Goal: Task Accomplishment & Management: Use online tool/utility

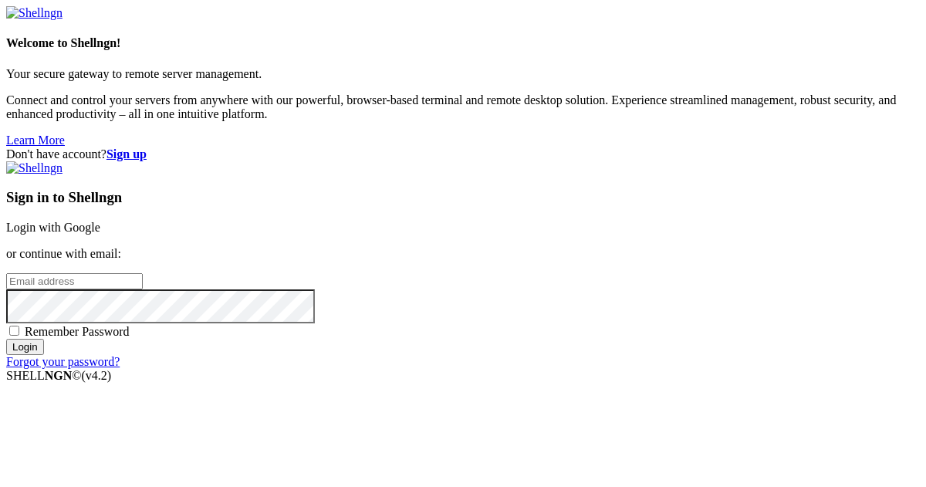
click at [143, 273] on input "email" at bounding box center [74, 281] width 137 height 16
click at [6, 274] on protonpass-control-ca2d at bounding box center [6, 280] width 0 height 13
type input "[EMAIL_ADDRESS][DOMAIN_NAME]"
click at [44, 355] on input "Login" at bounding box center [25, 347] width 38 height 16
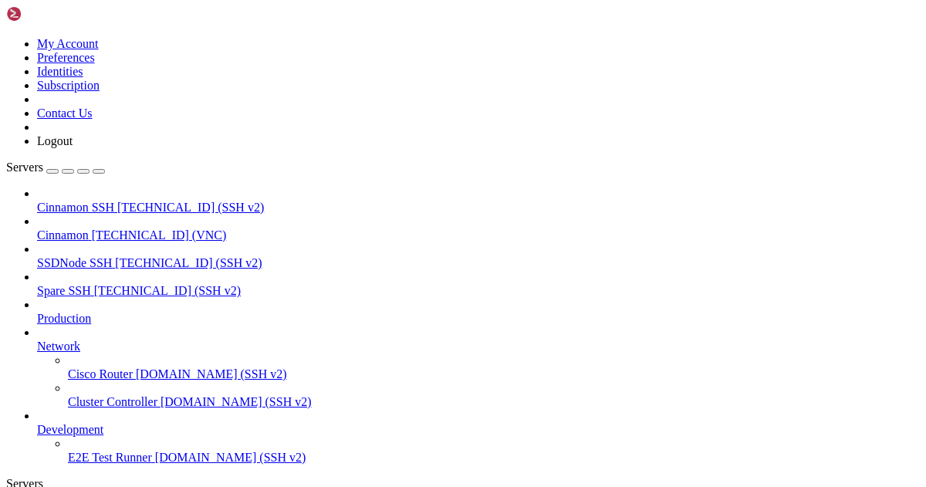
click at [89, 228] on span "Cinnamon" at bounding box center [63, 234] width 52 height 13
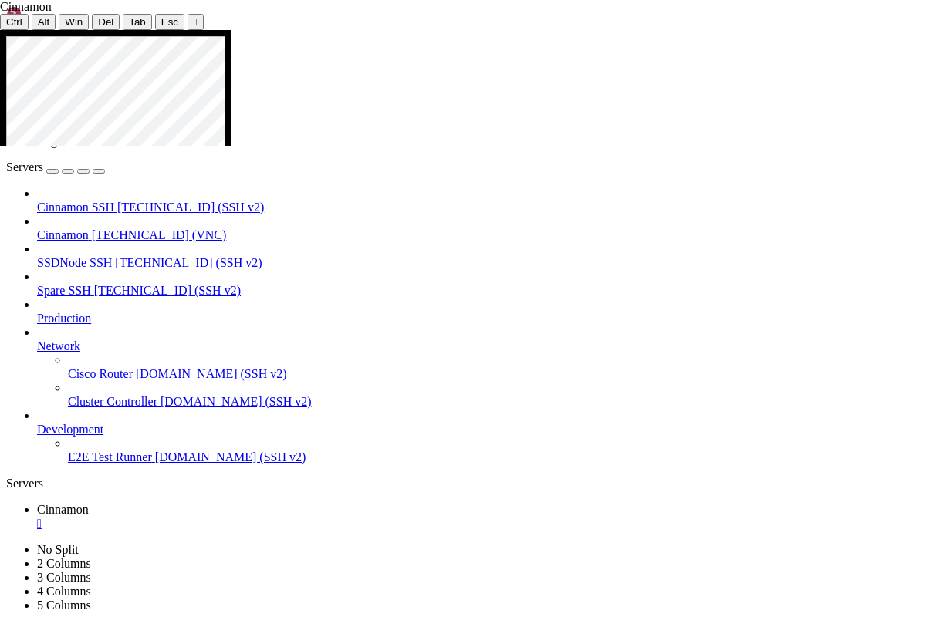
drag, startPoint x: 537, startPoint y: 466, endPoint x: 583, endPoint y: 464, distance: 46.3
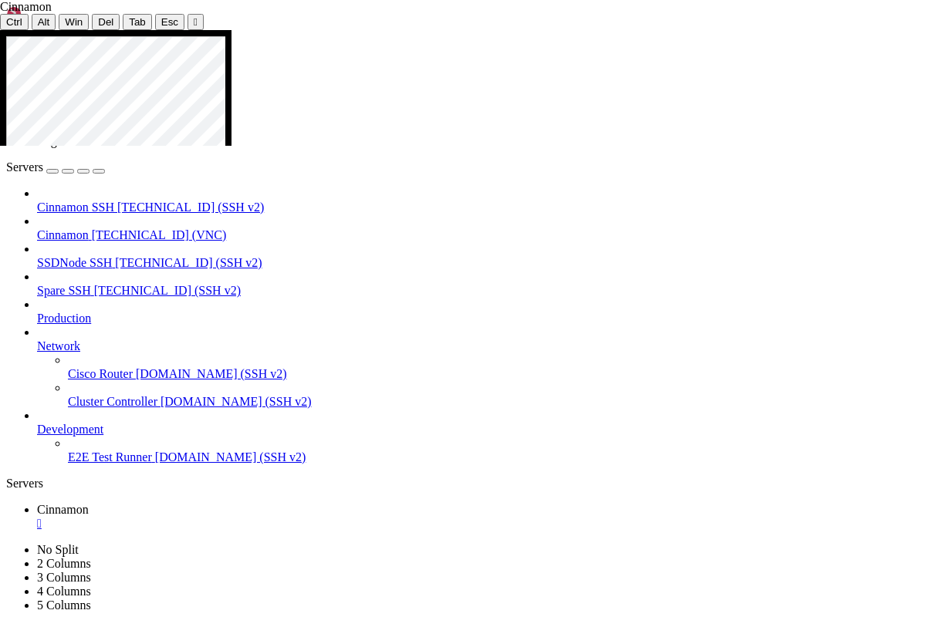
drag, startPoint x: 445, startPoint y: 261, endPoint x: 512, endPoint y: 517, distance: 264.8
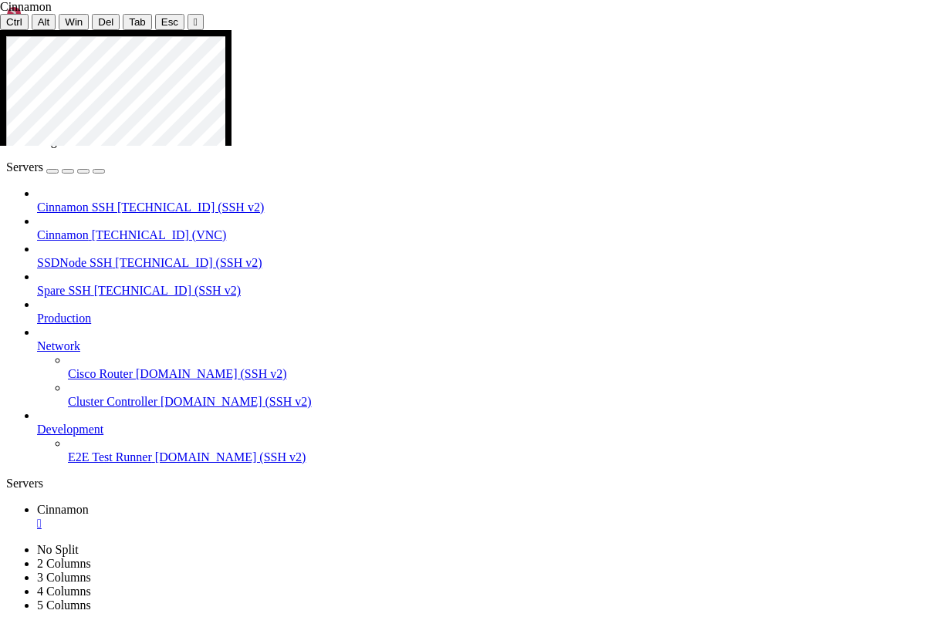
drag, startPoint x: 291, startPoint y: 436, endPoint x: 349, endPoint y: 439, distance: 58.7
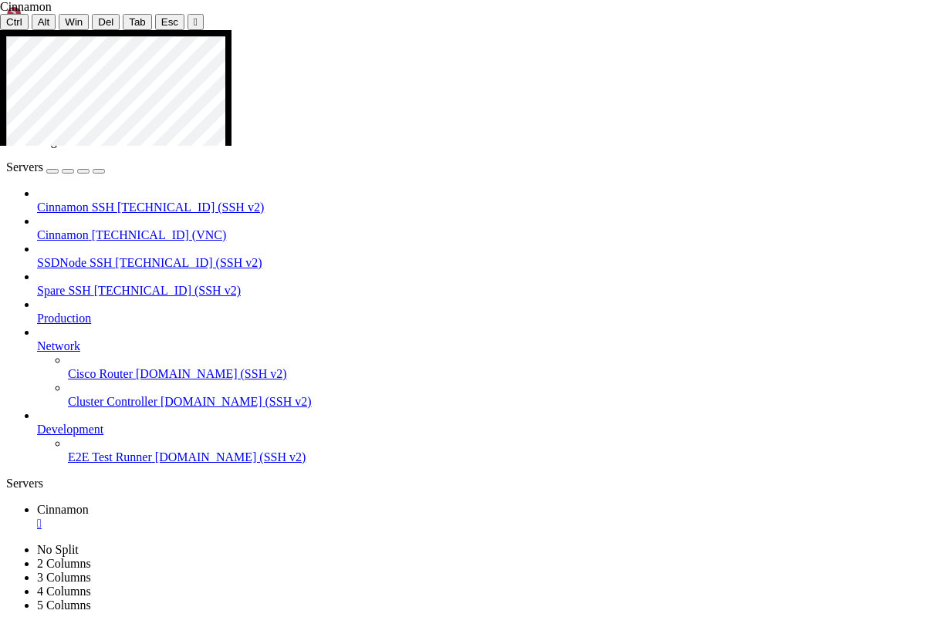
drag, startPoint x: 377, startPoint y: 412, endPoint x: 804, endPoint y: 421, distance: 427.5
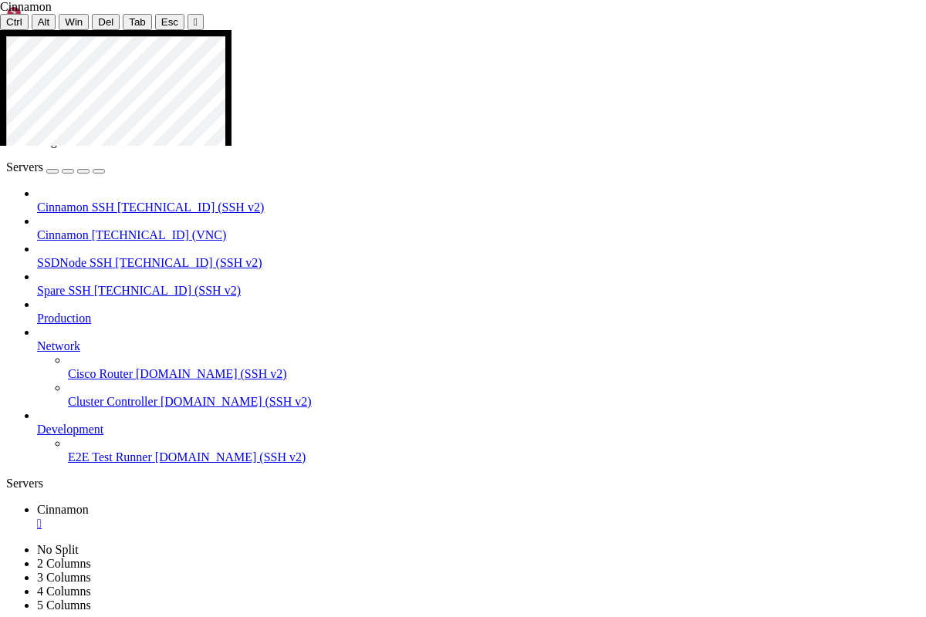
drag, startPoint x: 377, startPoint y: 270, endPoint x: 655, endPoint y: 569, distance: 407.8
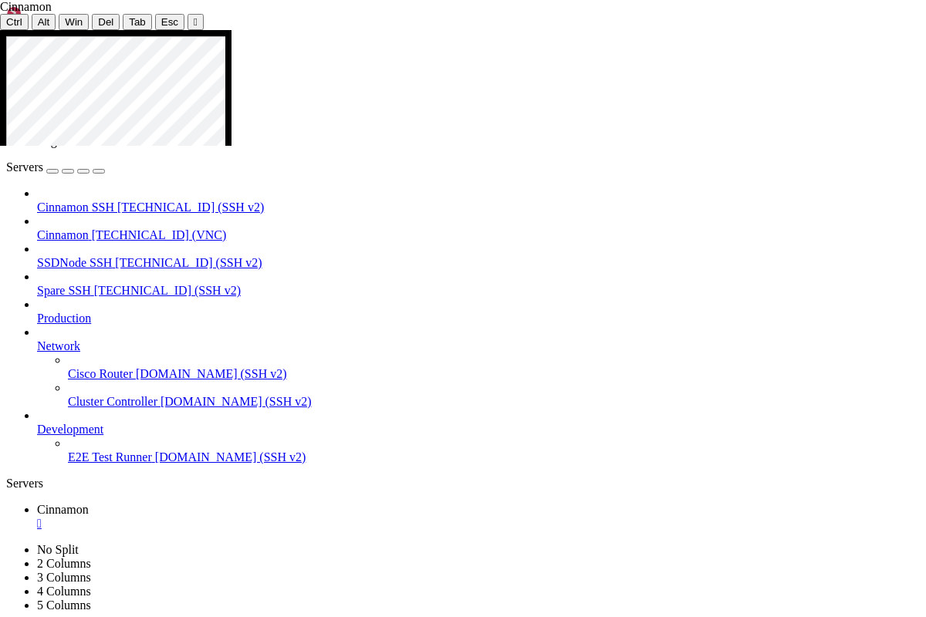
drag, startPoint x: 189, startPoint y: 349, endPoint x: 445, endPoint y: 382, distance: 258.3
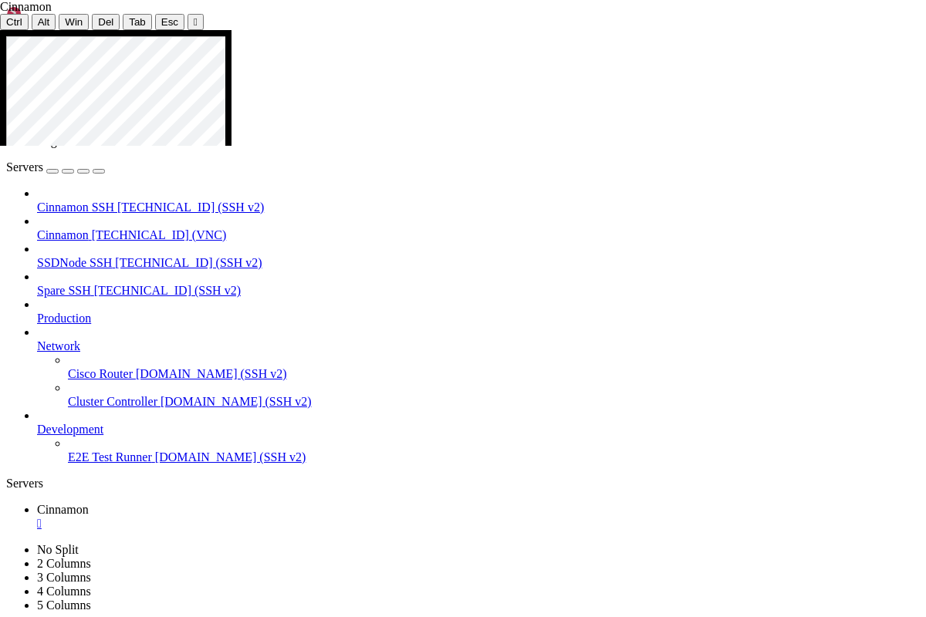
drag, startPoint x: 203, startPoint y: 271, endPoint x: 336, endPoint y: 285, distance: 134.2
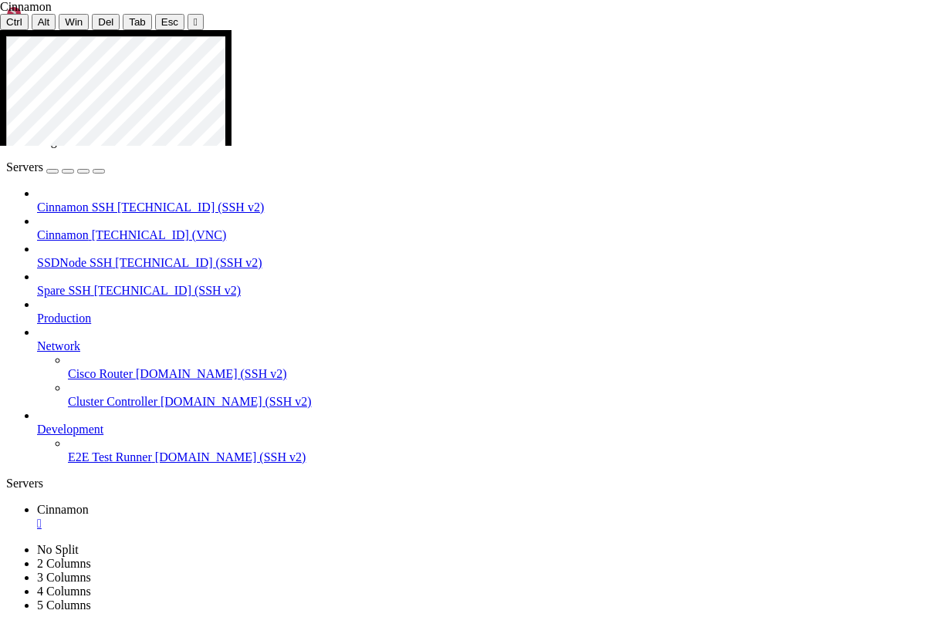
drag, startPoint x: 495, startPoint y: 140, endPoint x: 613, endPoint y: 174, distance: 122.6
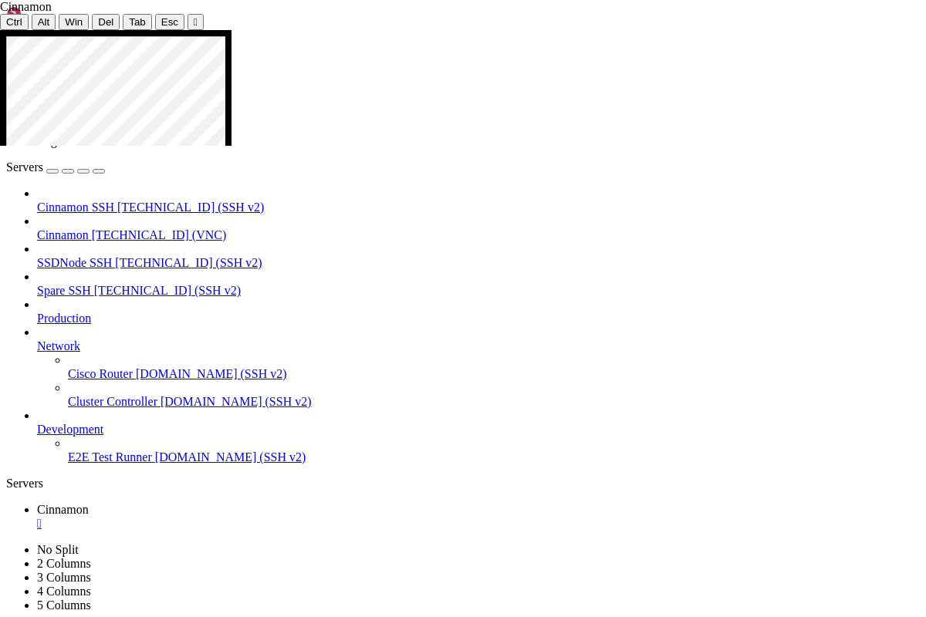
drag, startPoint x: 55, startPoint y: 342, endPoint x: 337, endPoint y: 339, distance: 282.4
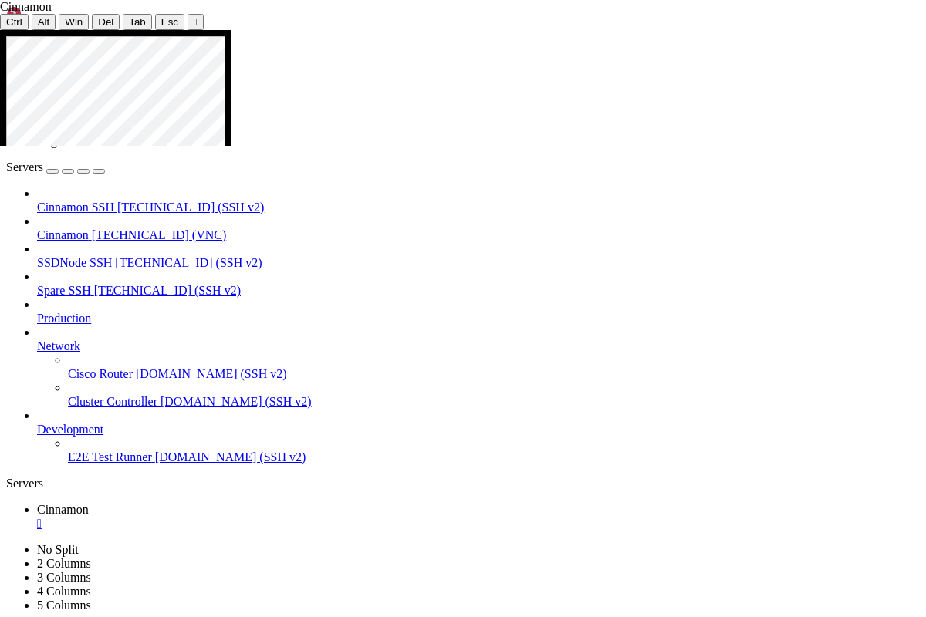
drag, startPoint x: 55, startPoint y: 447, endPoint x: 243, endPoint y: 444, distance: 188.3
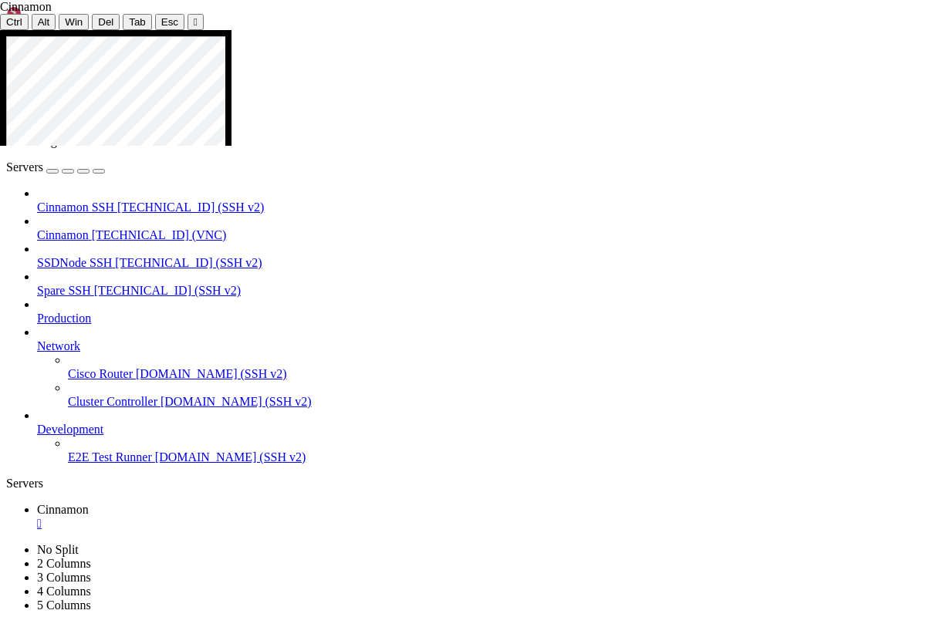
drag, startPoint x: 55, startPoint y: 417, endPoint x: 218, endPoint y: 420, distance: 163.6
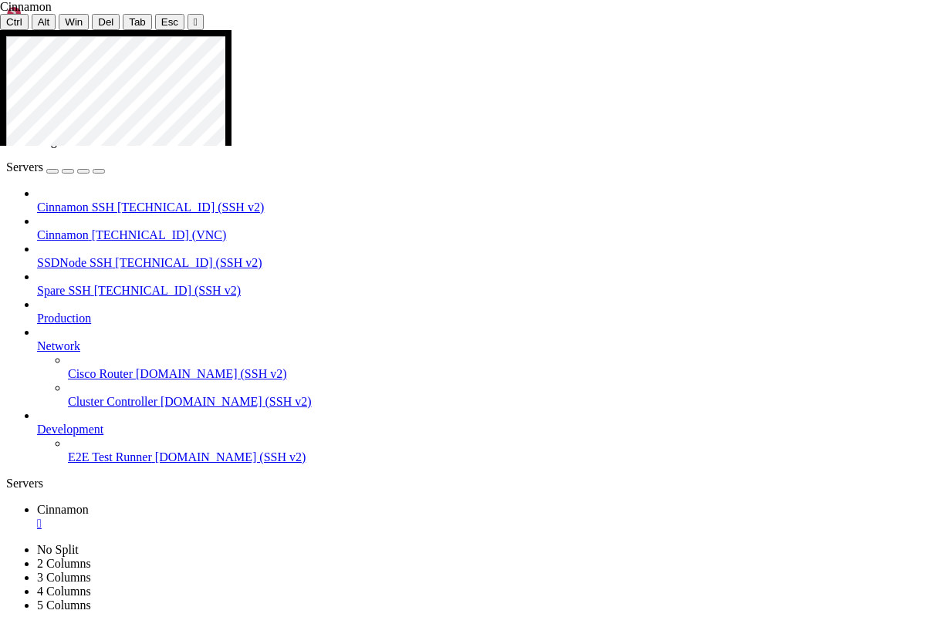
drag, startPoint x: 55, startPoint y: 447, endPoint x: 303, endPoint y: 448, distance: 248.4
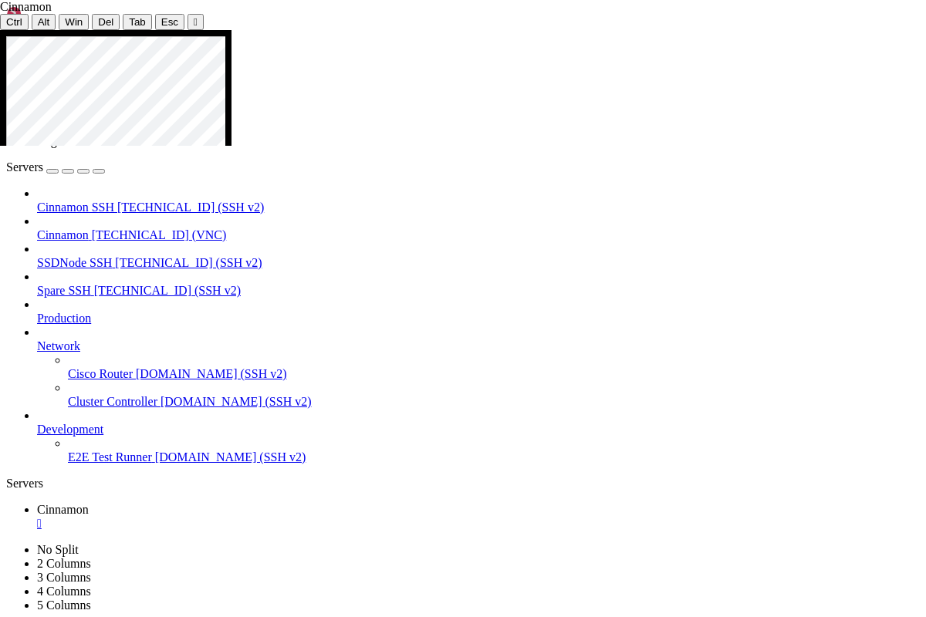
drag, startPoint x: 56, startPoint y: 522, endPoint x: 332, endPoint y: 521, distance: 276.2
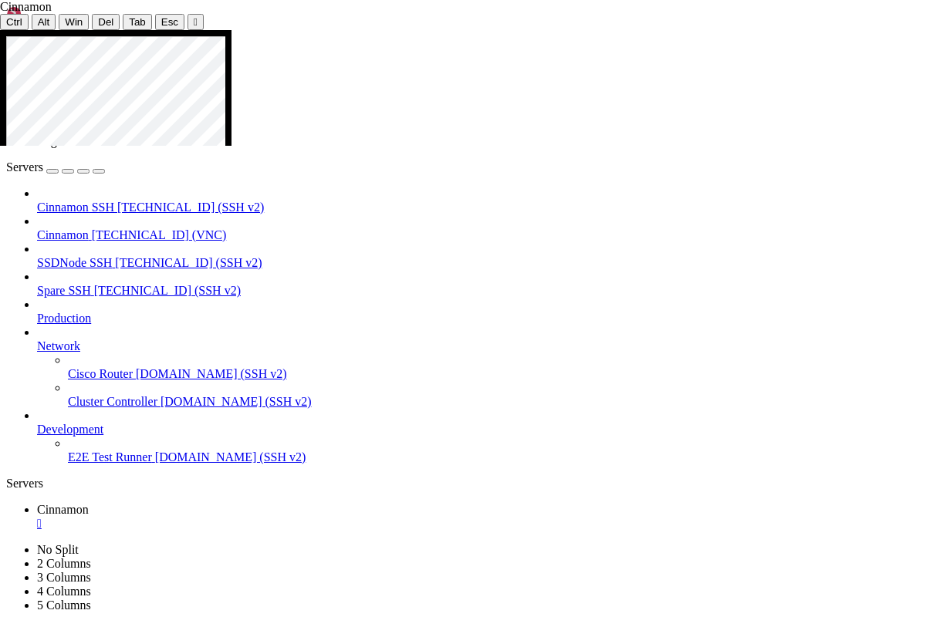
drag, startPoint x: 53, startPoint y: 445, endPoint x: 165, endPoint y: 447, distance: 111.9
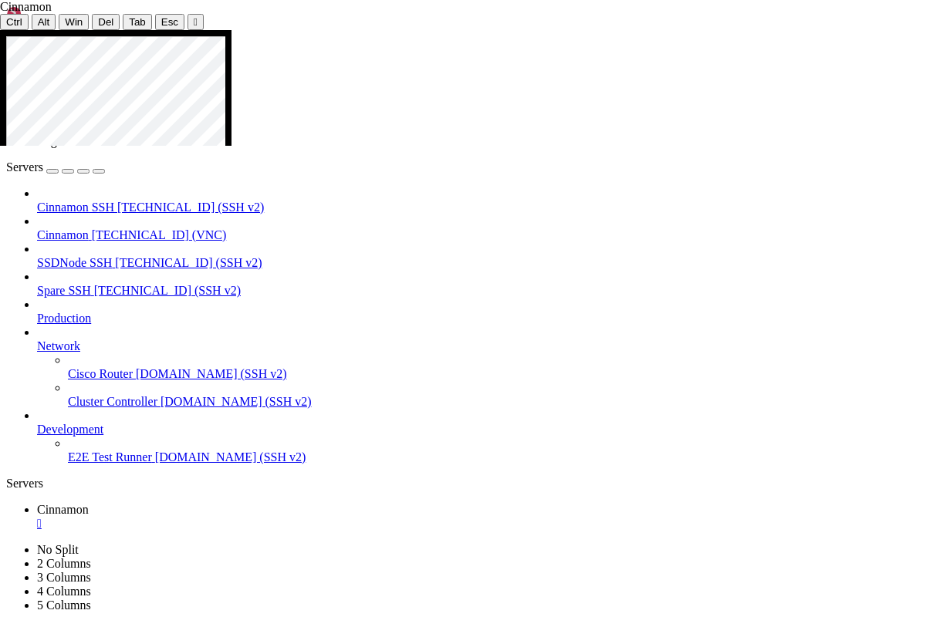
drag, startPoint x: 407, startPoint y: 401, endPoint x: 472, endPoint y: 403, distance: 64.8
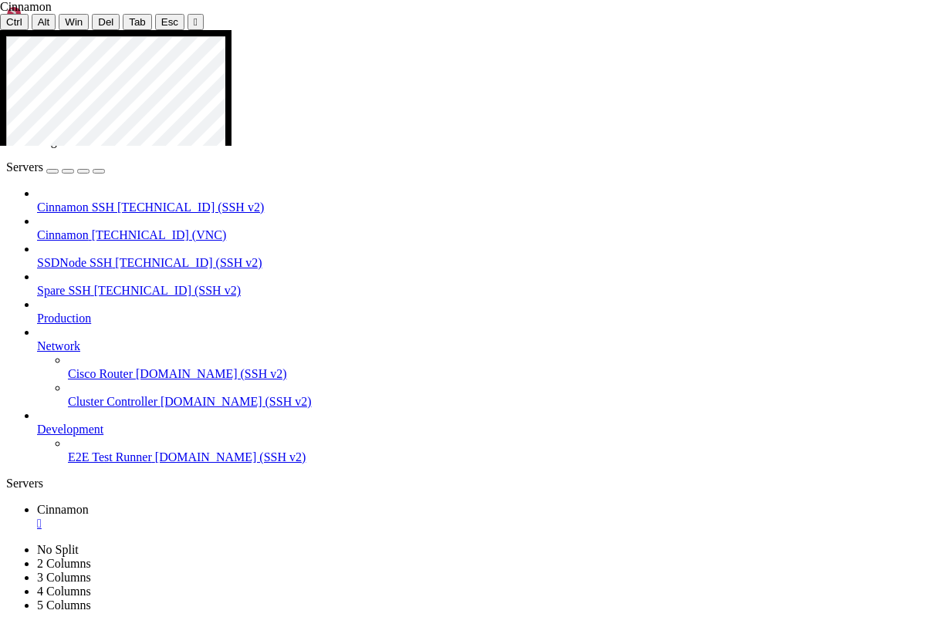
drag, startPoint x: 508, startPoint y: 396, endPoint x: 657, endPoint y: 398, distance: 148.1
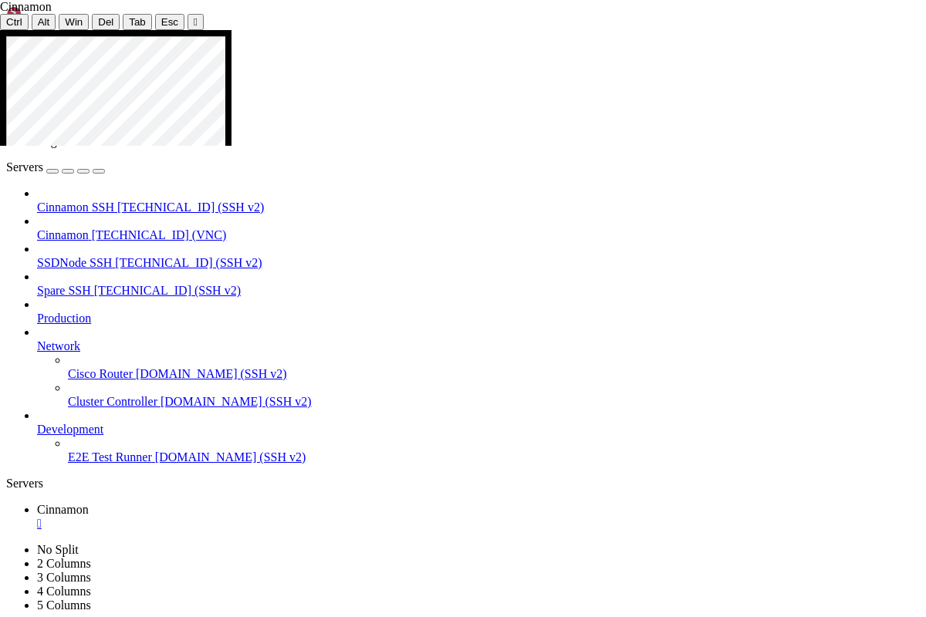
drag, startPoint x: 375, startPoint y: 143, endPoint x: 483, endPoint y: 181, distance: 114.4
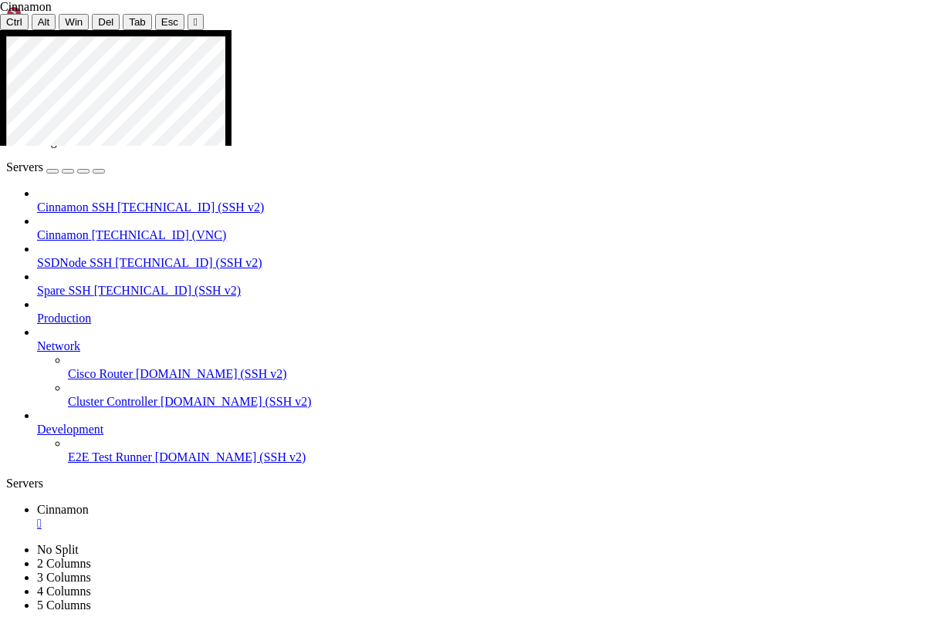
drag, startPoint x: 377, startPoint y: 142, endPoint x: 630, endPoint y: 176, distance: 254.6
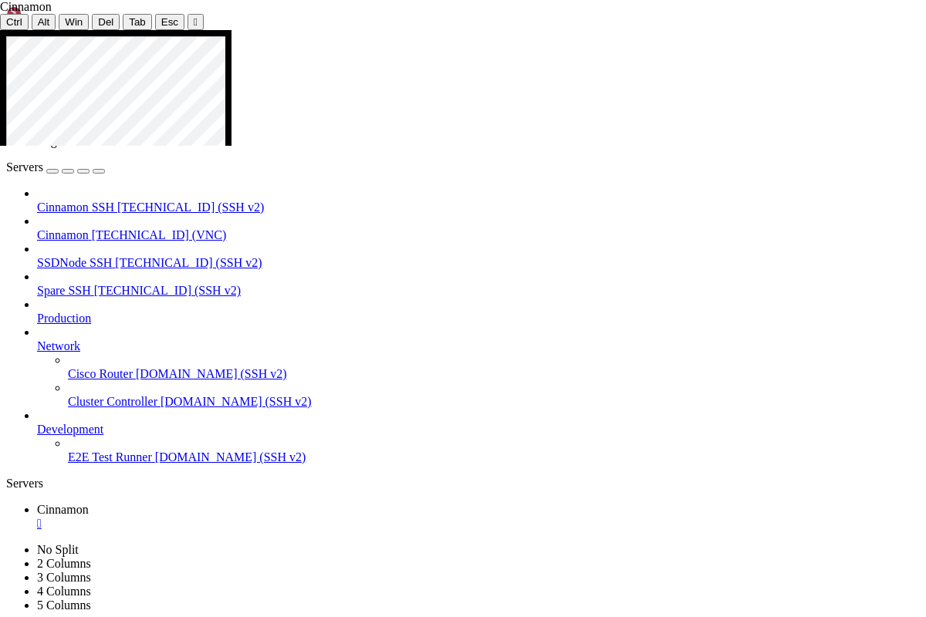
drag, startPoint x: 377, startPoint y: 229, endPoint x: 706, endPoint y: 326, distance: 342.7
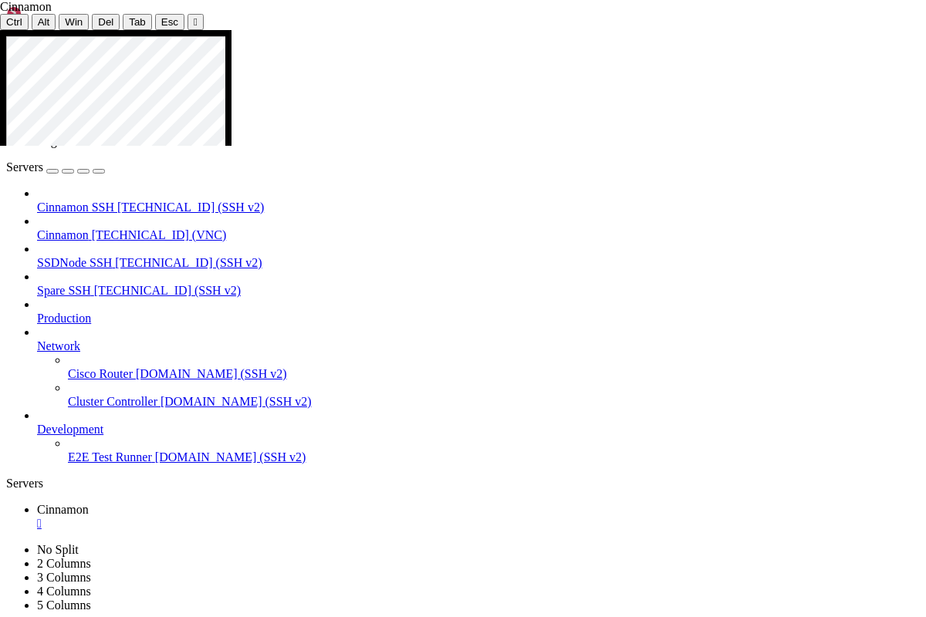
drag, startPoint x: 376, startPoint y: 145, endPoint x: 721, endPoint y: 167, distance: 346.3
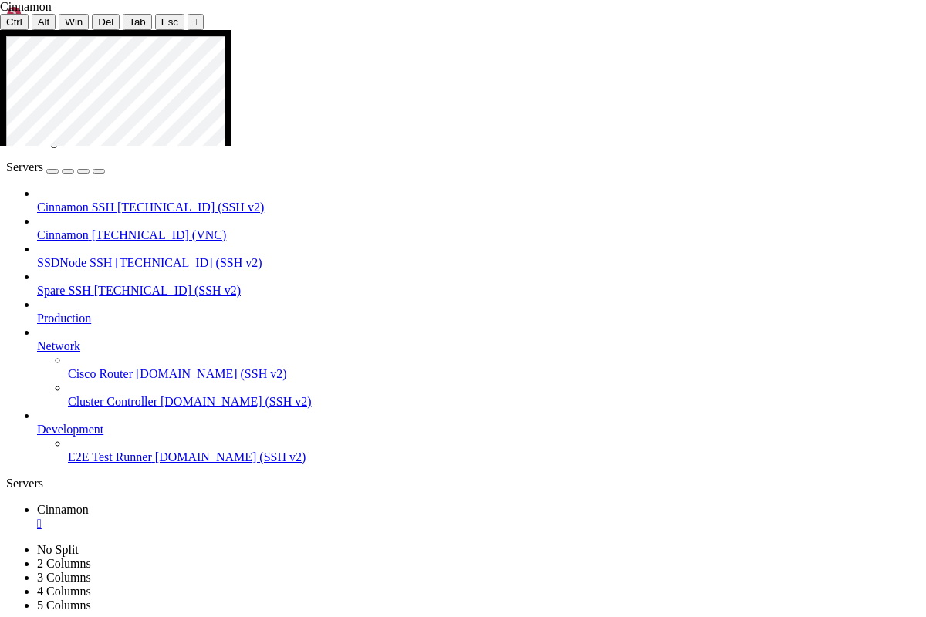
drag, startPoint x: 377, startPoint y: 231, endPoint x: 485, endPoint y: 300, distance: 128.4
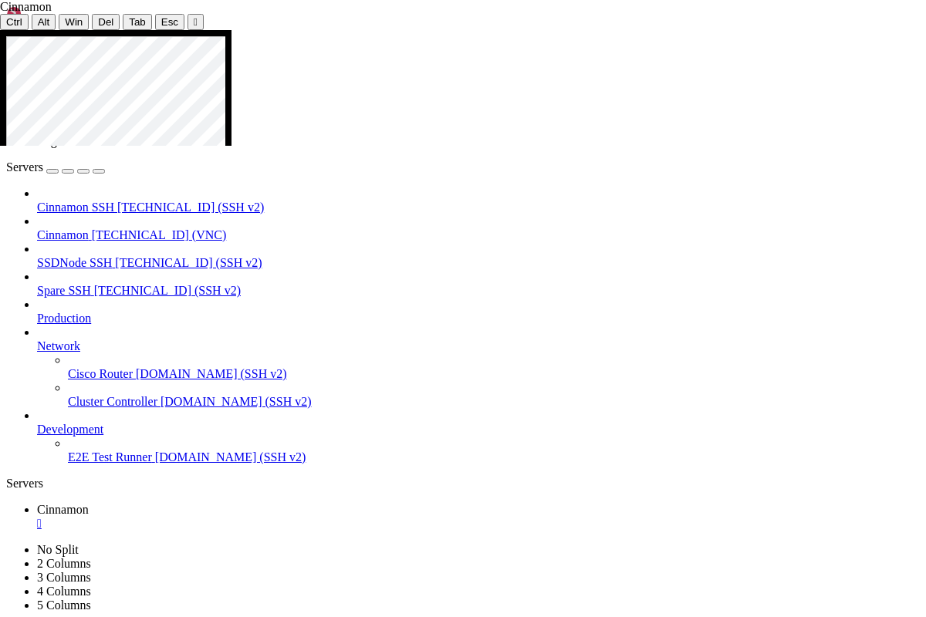
drag, startPoint x: 379, startPoint y: 144, endPoint x: 719, endPoint y: 164, distance: 340.8
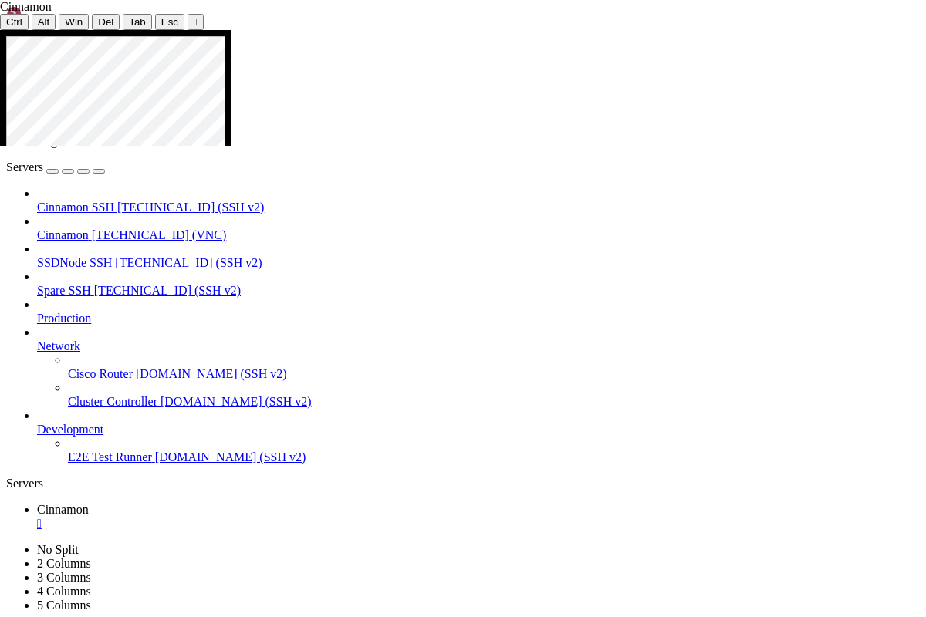
drag, startPoint x: 377, startPoint y: 231, endPoint x: 697, endPoint y: 319, distance: 333.0
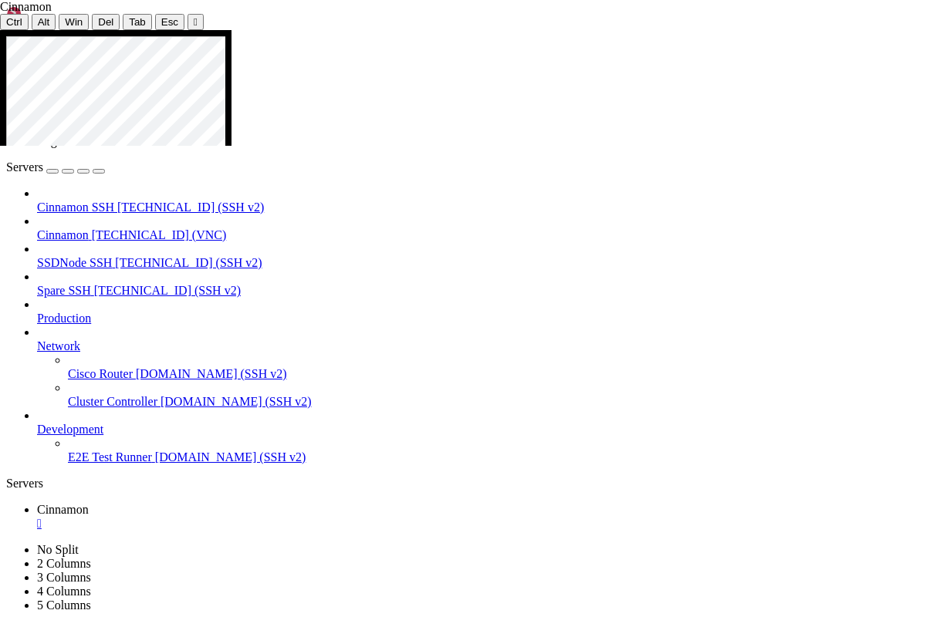
drag, startPoint x: 376, startPoint y: 143, endPoint x: 702, endPoint y: 160, distance: 326.8
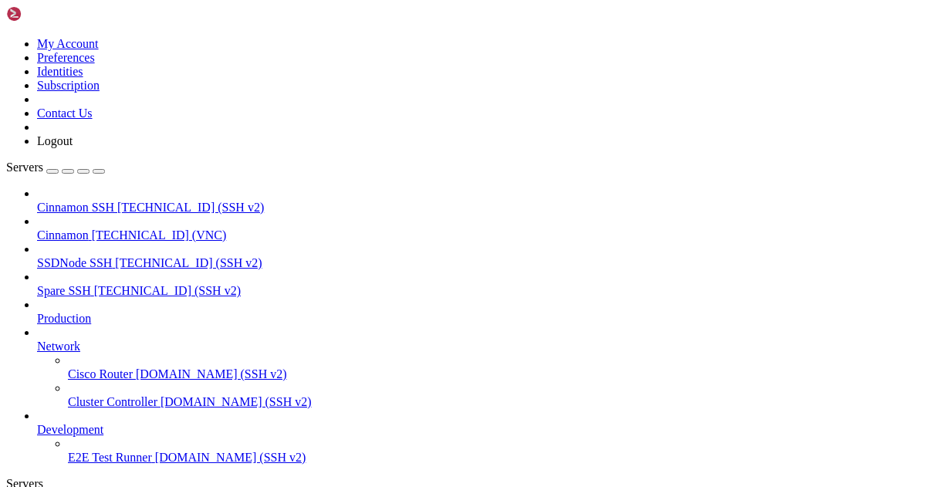
click at [6, 37] on icon at bounding box center [6, 37] width 0 height 0
click at [73, 147] on link "Logout" at bounding box center [54, 140] width 35 height 13
